Goal: Complete application form

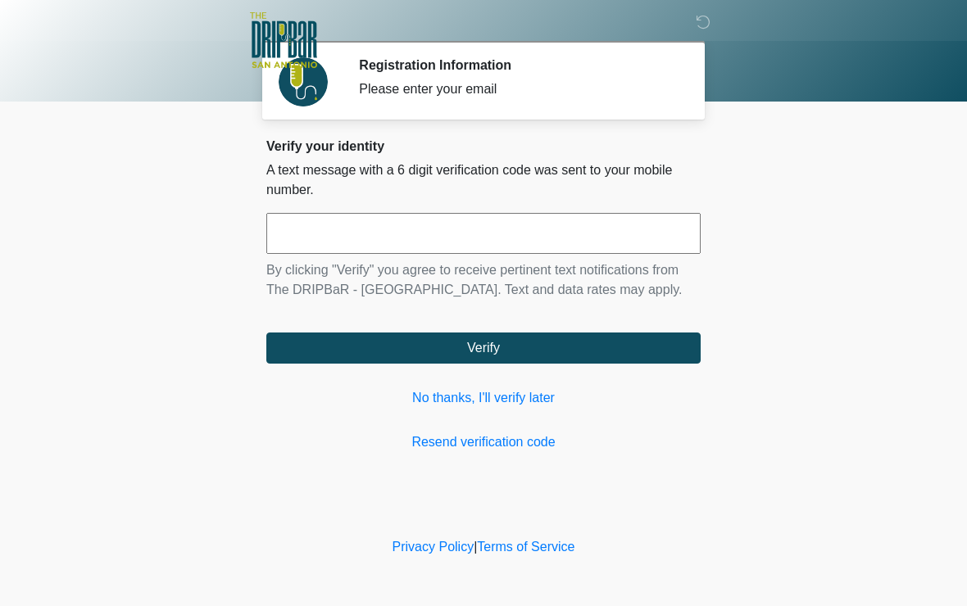
scroll to position [1, 0]
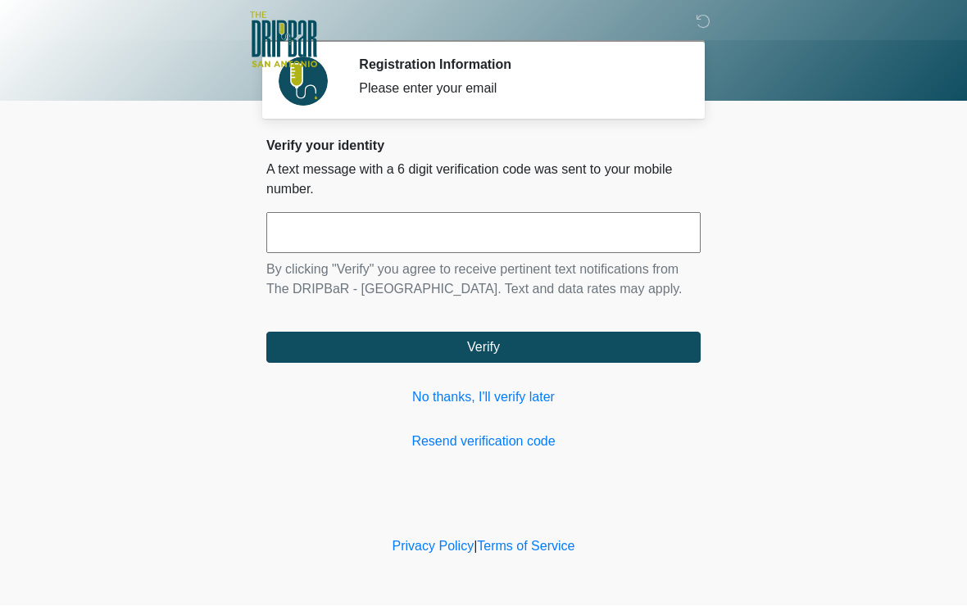
click at [604, 236] on input "text" at bounding box center [483, 233] width 434 height 41
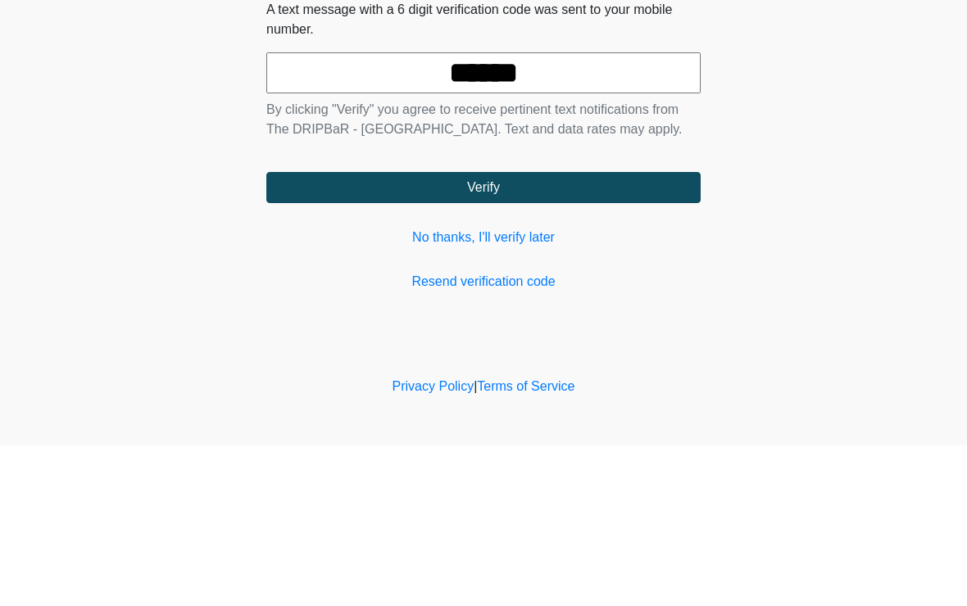
type input "******"
click at [605, 333] on button "Verify" at bounding box center [483, 348] width 434 height 31
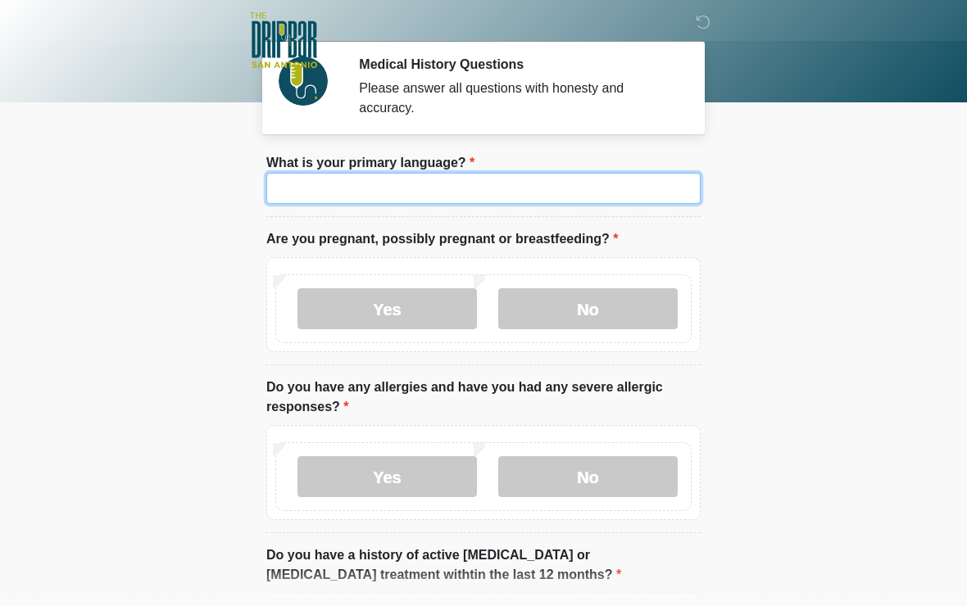
click at [664, 188] on input "What is your primary language?" at bounding box center [483, 188] width 434 height 31
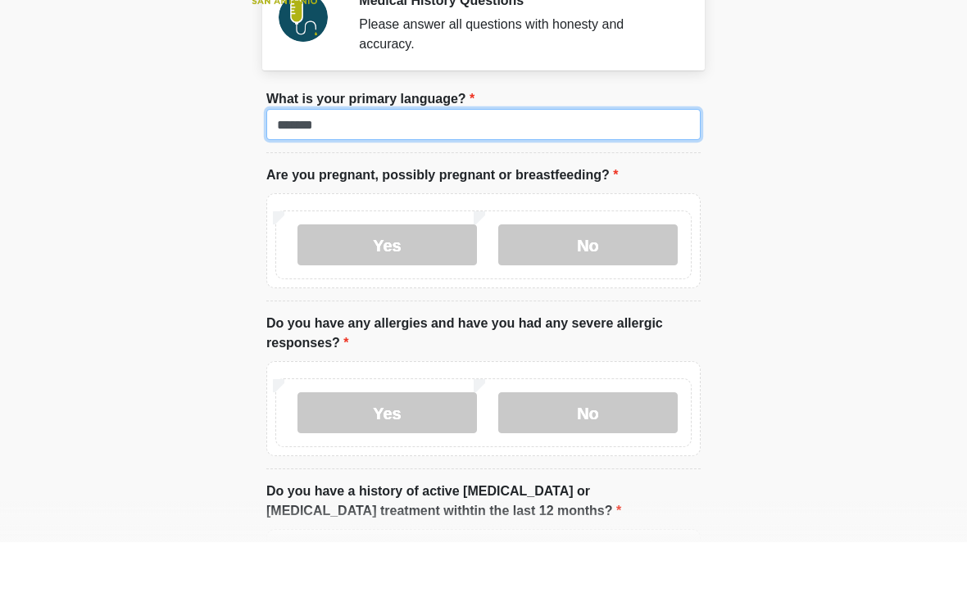
type input "*******"
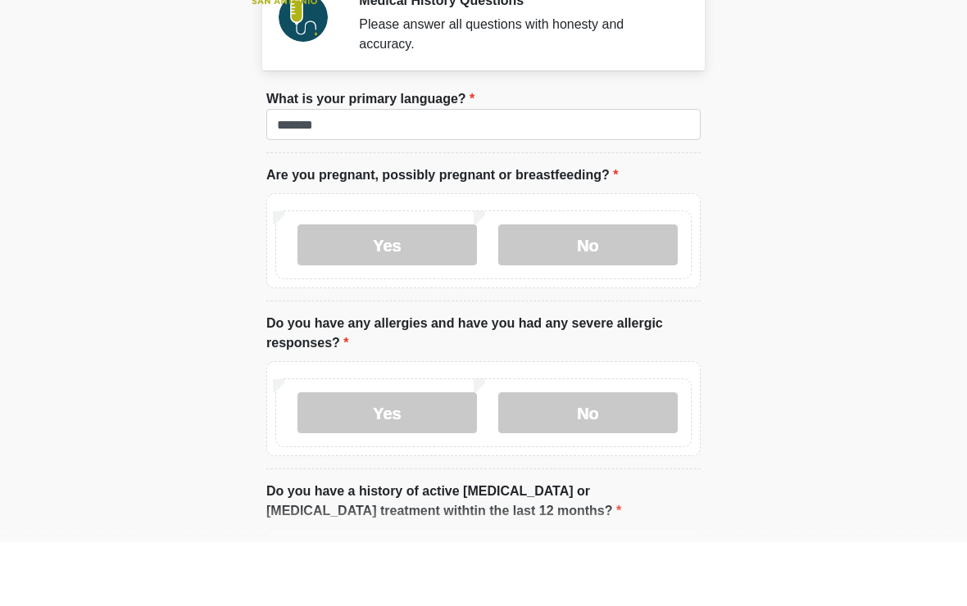
click at [545, 229] on label "Are you pregnant, possibly pregnant or breastfeeding?" at bounding box center [441, 239] width 351 height 20
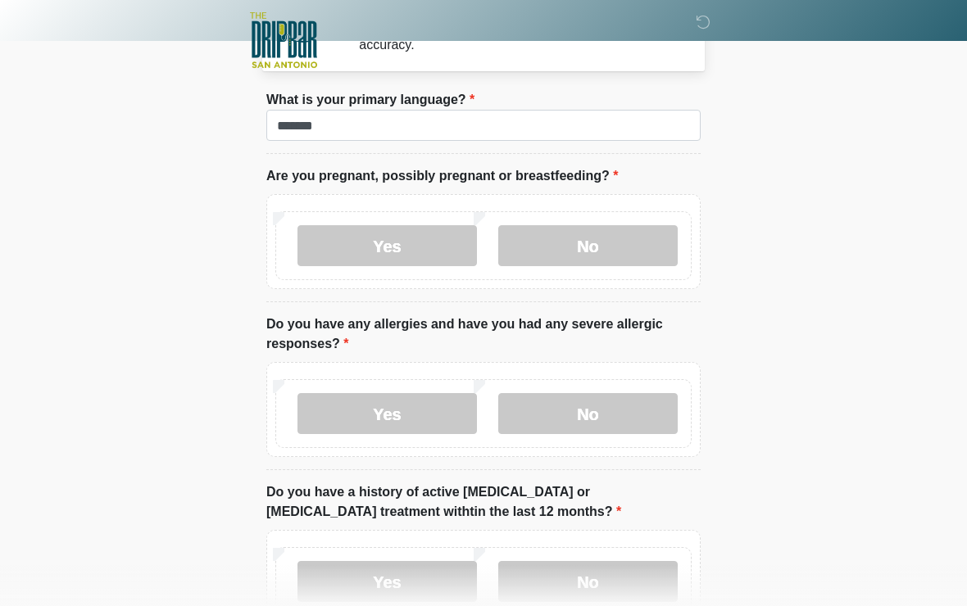
click at [446, 242] on label "Yes" at bounding box center [386, 245] width 179 height 41
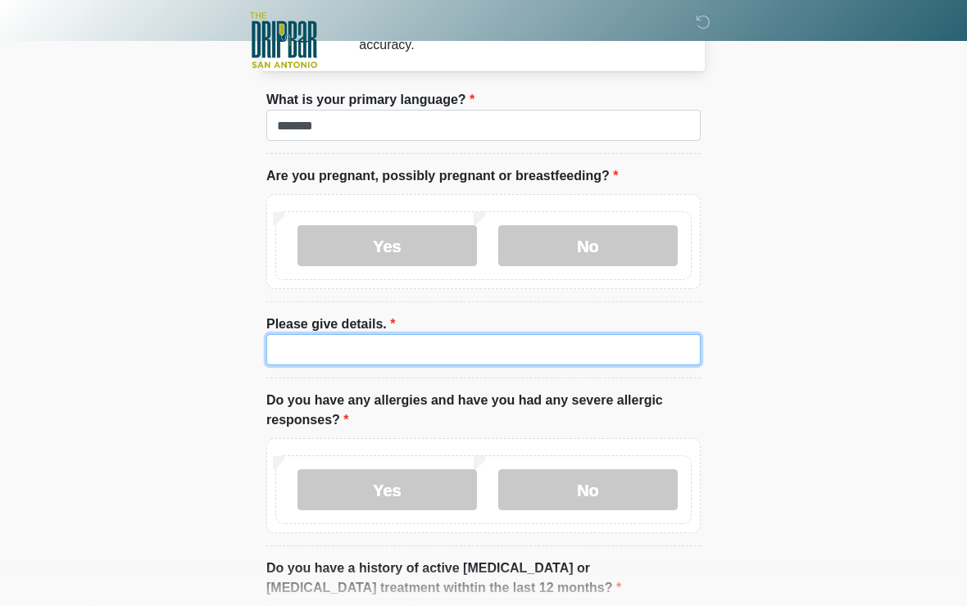
click at [538, 343] on input "Please give details." at bounding box center [483, 349] width 434 height 31
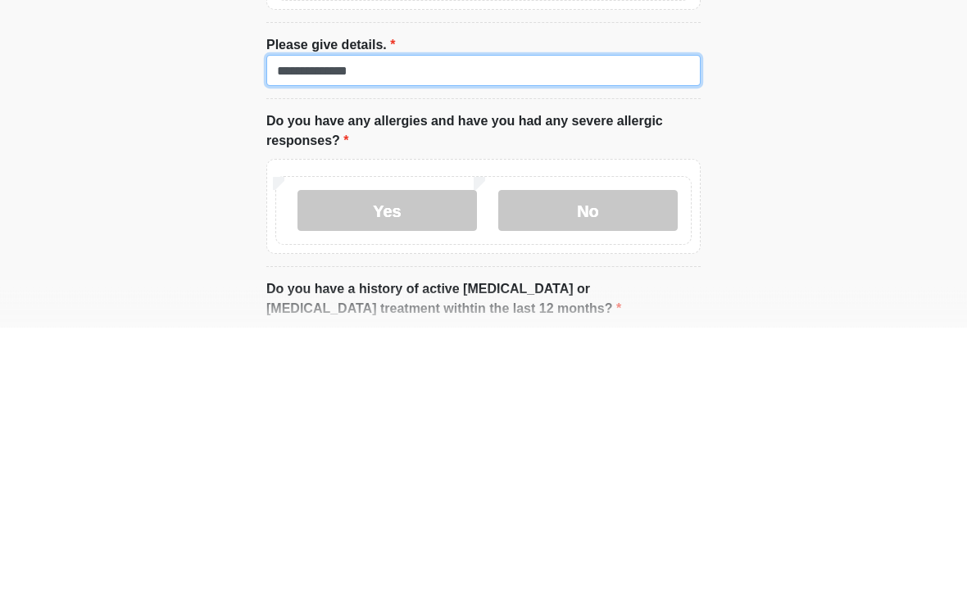
type input "**********"
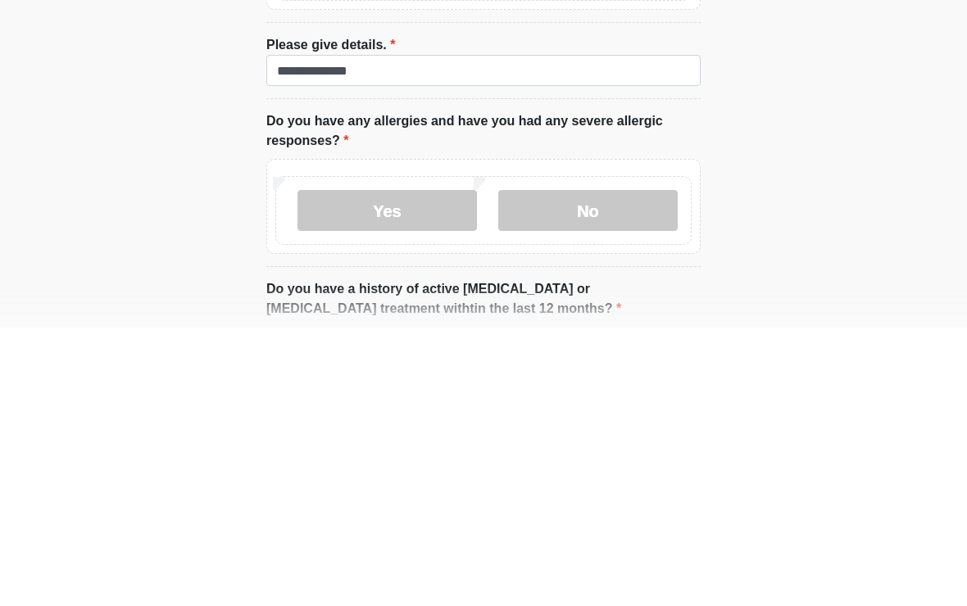
click at [627, 469] on label "No" at bounding box center [587, 489] width 179 height 41
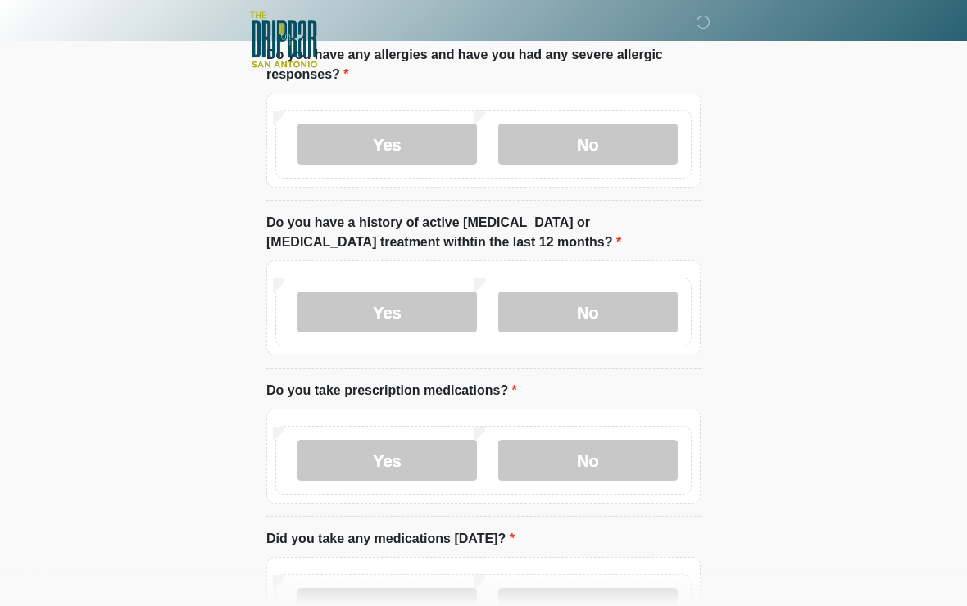
scroll to position [409, 0]
click at [609, 315] on label "No" at bounding box center [587, 312] width 179 height 41
click at [604, 464] on label "No" at bounding box center [587, 461] width 179 height 41
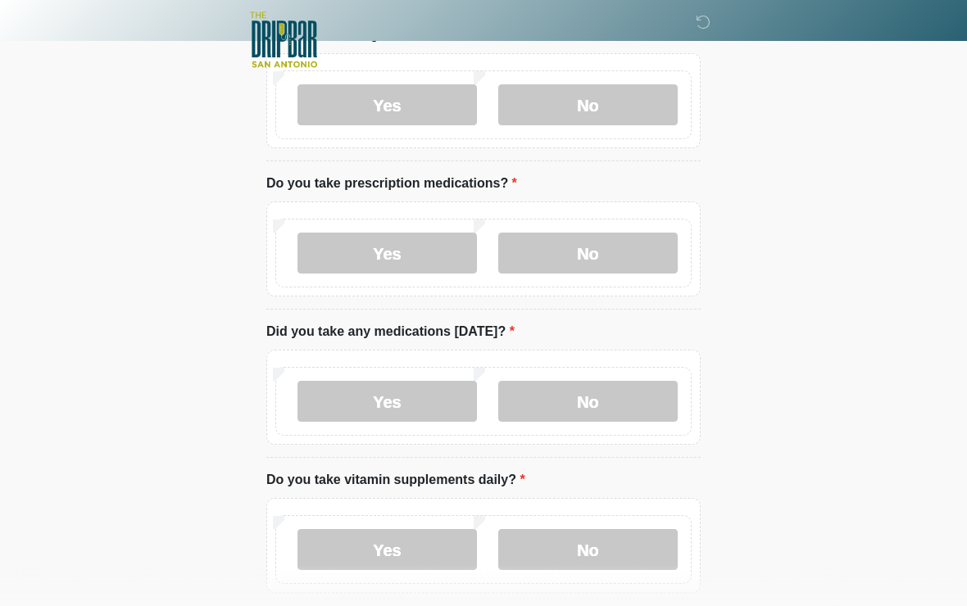
click at [617, 387] on label "No" at bounding box center [587, 402] width 179 height 41
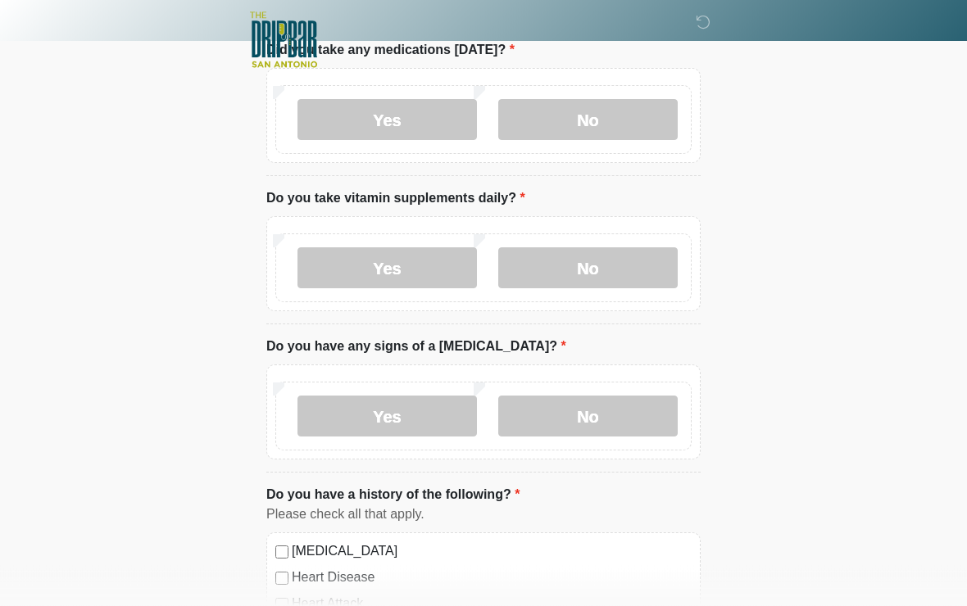
click at [416, 262] on label "Yes" at bounding box center [386, 268] width 179 height 41
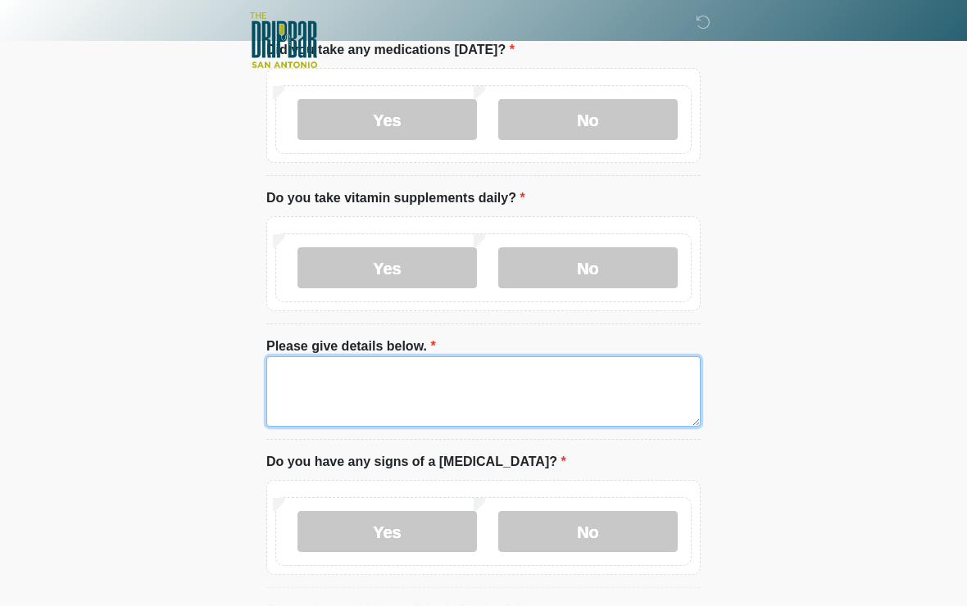
click at [441, 387] on textarea "Please give details below." at bounding box center [483, 391] width 434 height 70
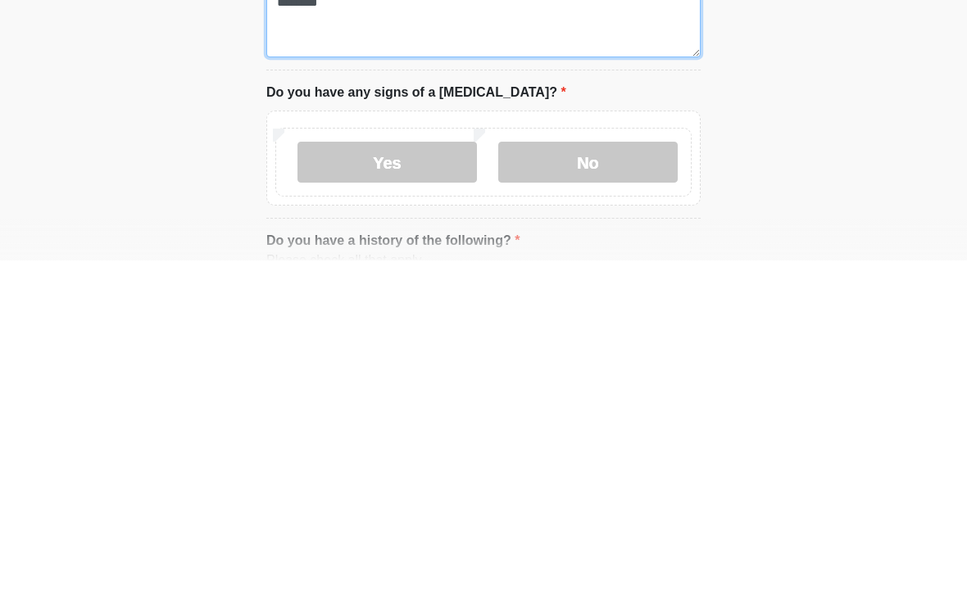
scroll to position [928, 0]
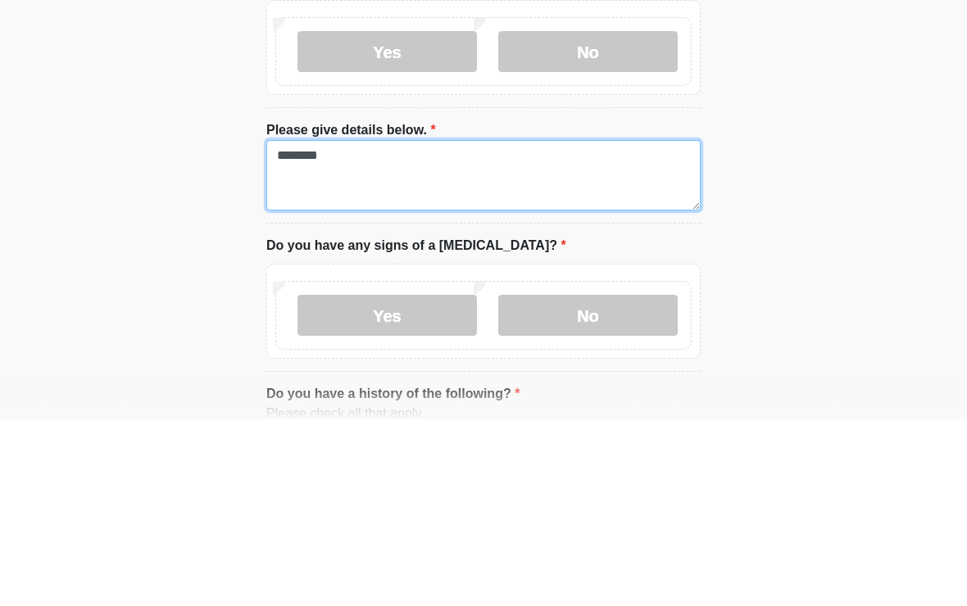
type textarea "********"
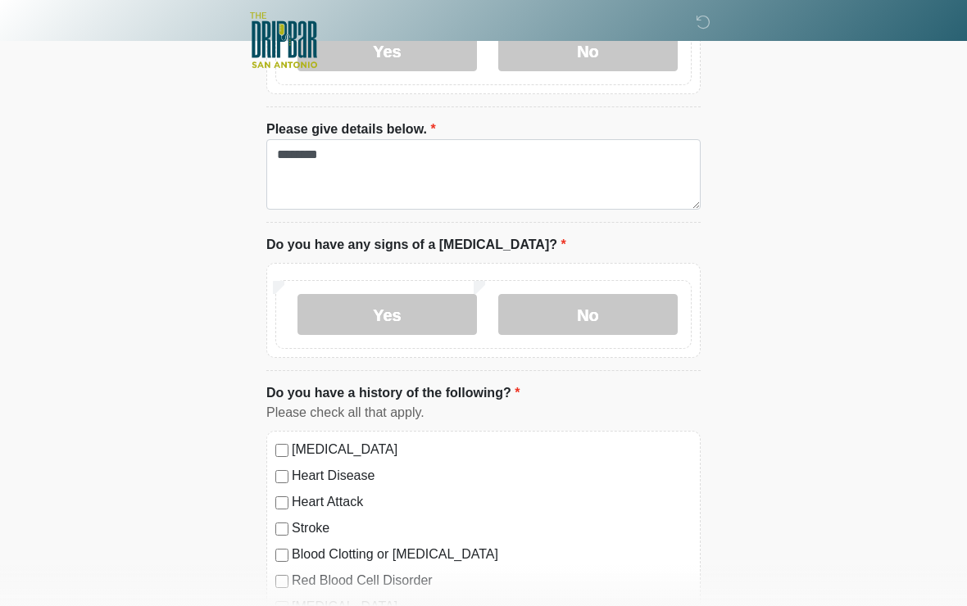
click at [419, 306] on label "Yes" at bounding box center [386, 314] width 179 height 41
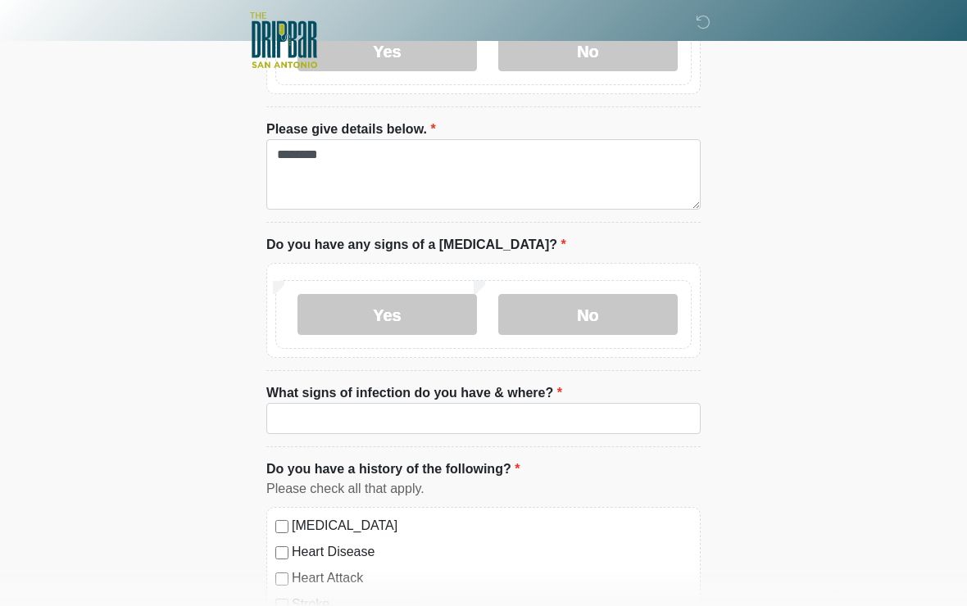
click at [594, 303] on label "No" at bounding box center [587, 314] width 179 height 41
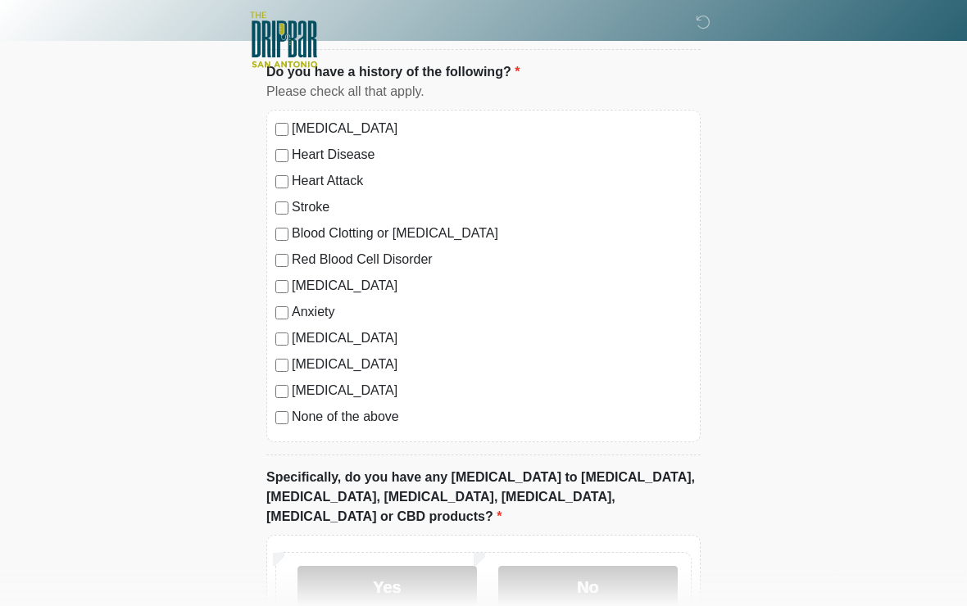
scroll to position [1441, 0]
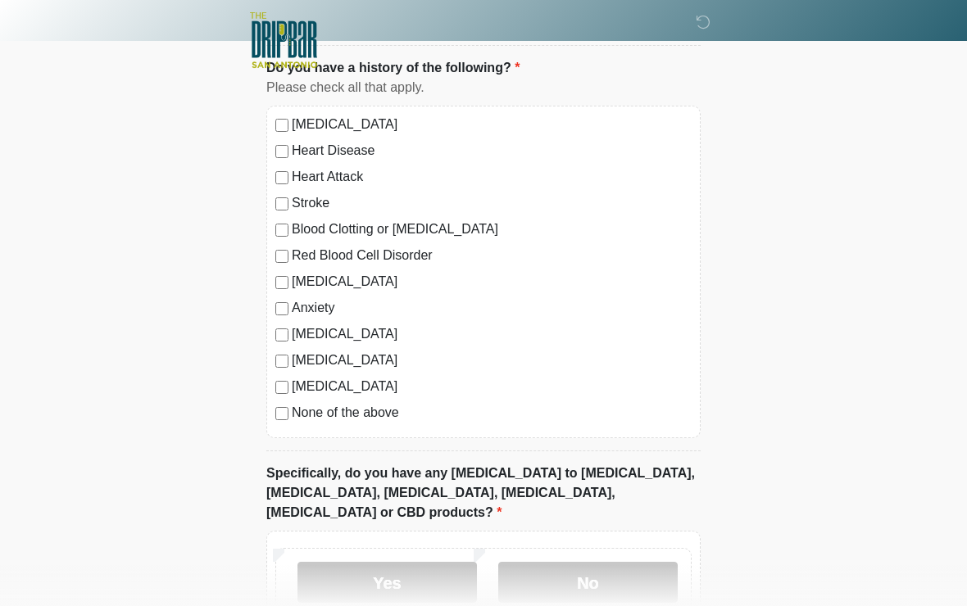
click at [383, 403] on label "None of the above" at bounding box center [492, 413] width 400 height 20
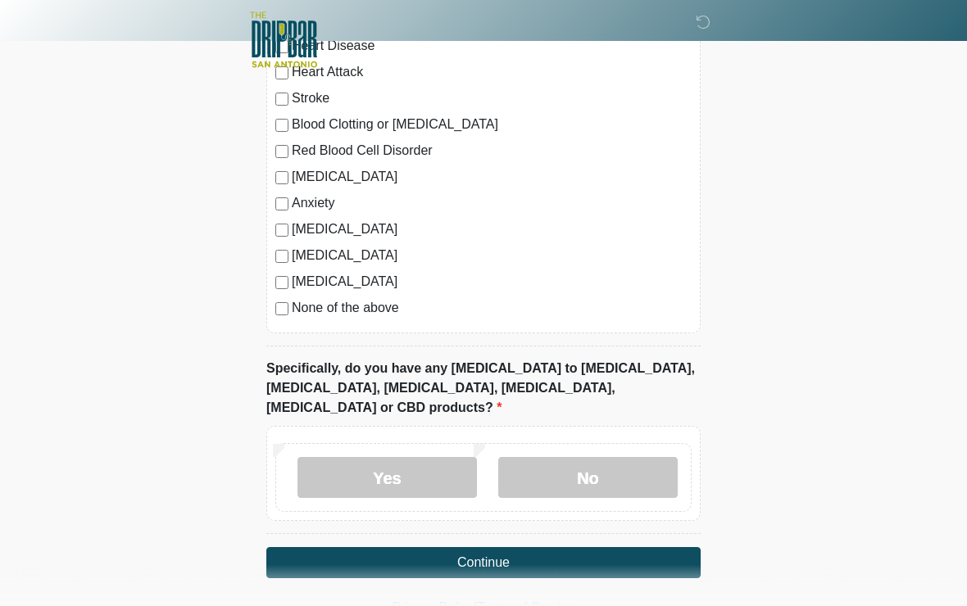
click at [625, 458] on label "No" at bounding box center [587, 478] width 179 height 41
click at [606, 547] on button "Continue" at bounding box center [483, 562] width 434 height 31
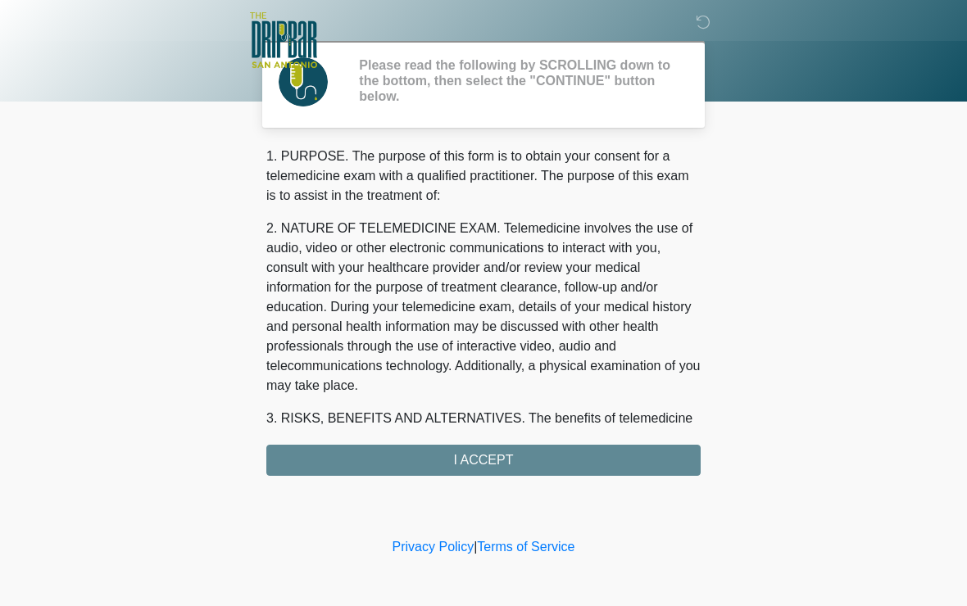
scroll to position [0, 0]
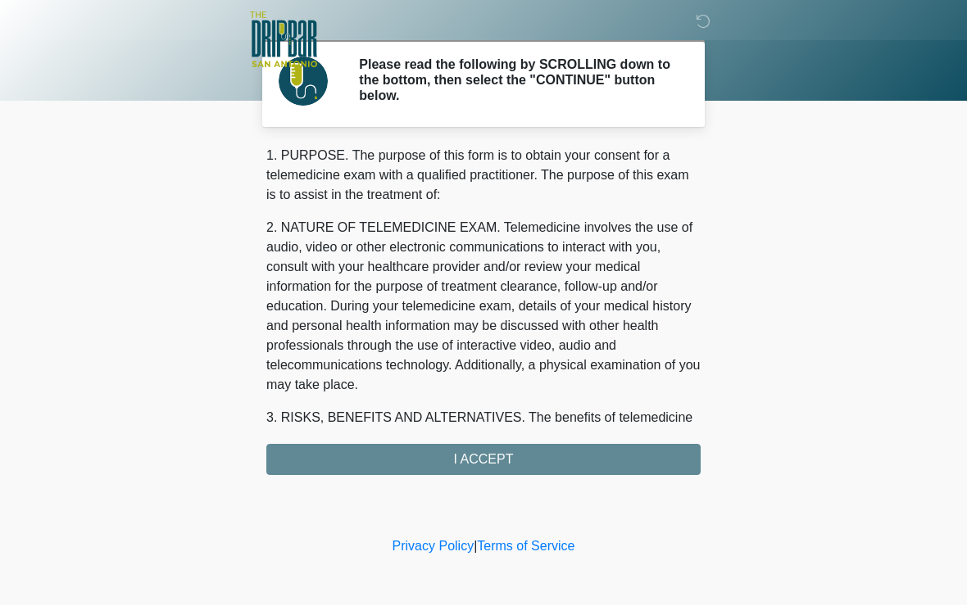
click at [586, 452] on div "1. PURPOSE. The purpose of this form is to obtain your consent for a telemedici…" at bounding box center [483, 311] width 434 height 329
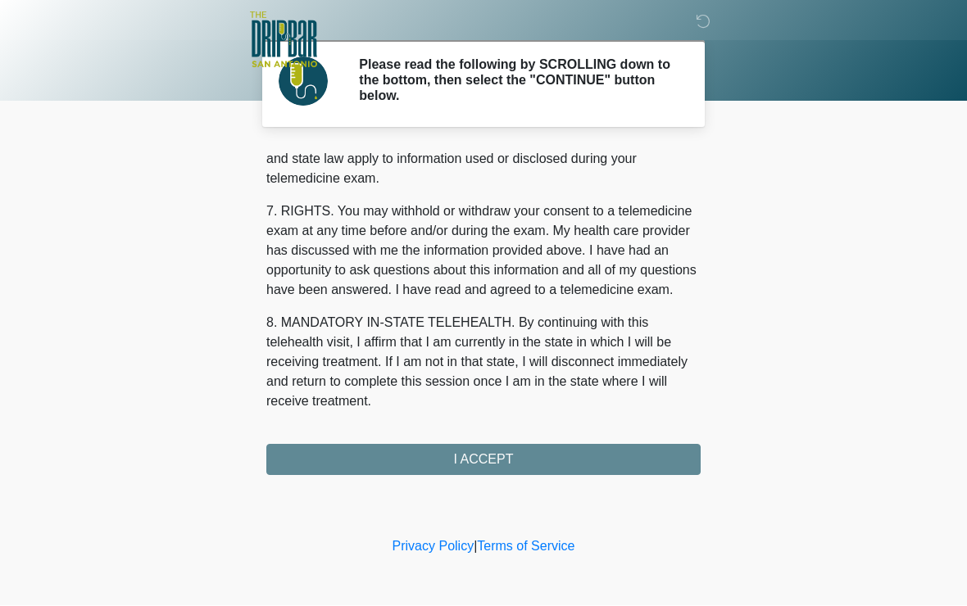
click at [525, 464] on div "1. PURPOSE. The purpose of this form is to obtain your consent for a telemedici…" at bounding box center [483, 311] width 434 height 329
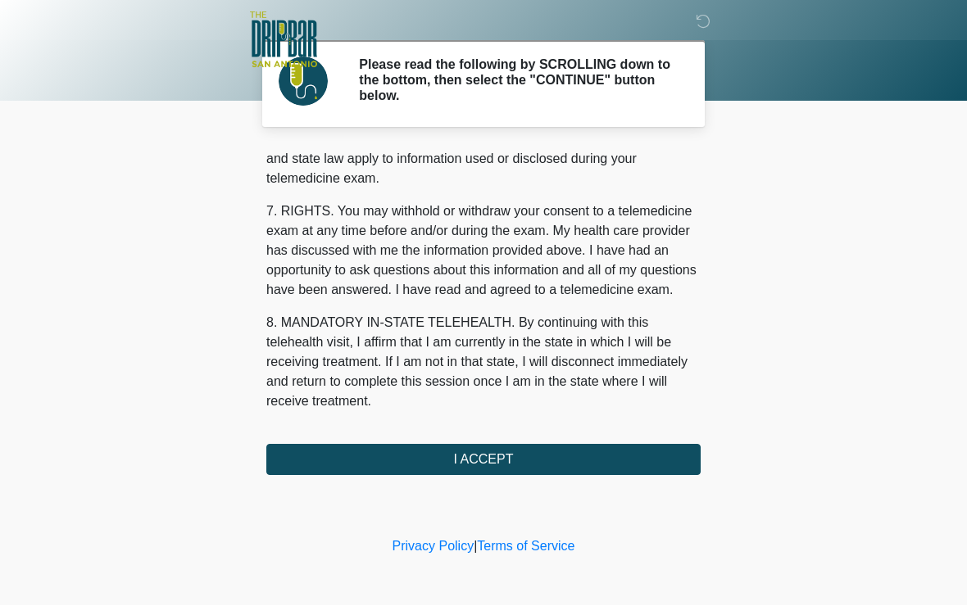
click at [504, 457] on button "I ACCEPT" at bounding box center [483, 460] width 434 height 31
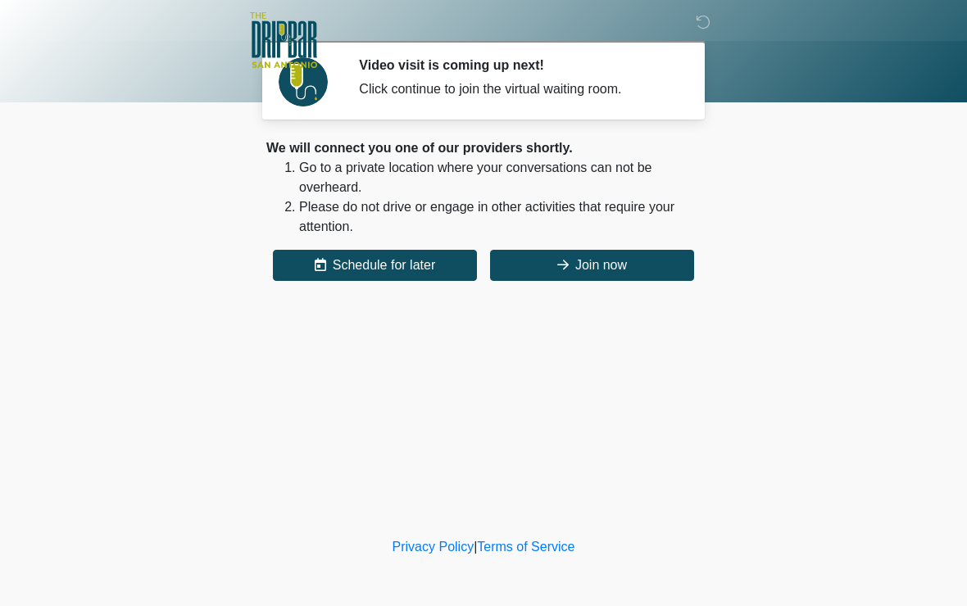
click at [564, 280] on button "Join now" at bounding box center [592, 265] width 204 height 31
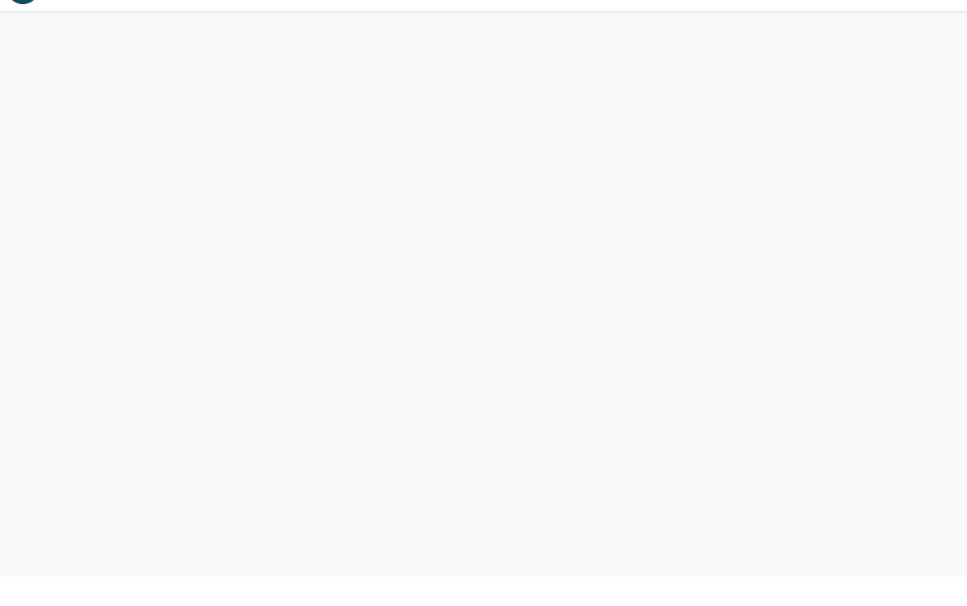
scroll to position [5, 0]
